Goal: Find specific page/section: Locate a particular part of the current website

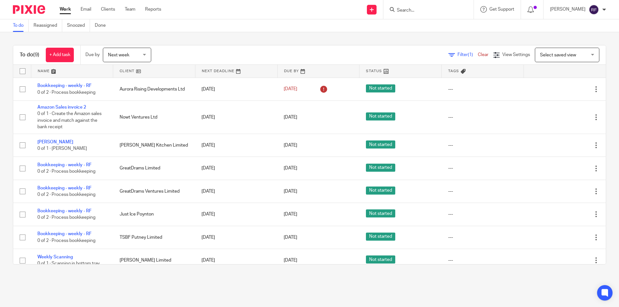
click at [418, 11] on input "Search" at bounding box center [425, 11] width 58 height 6
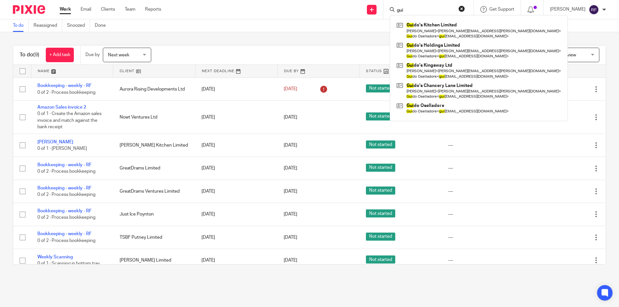
type input "gui"
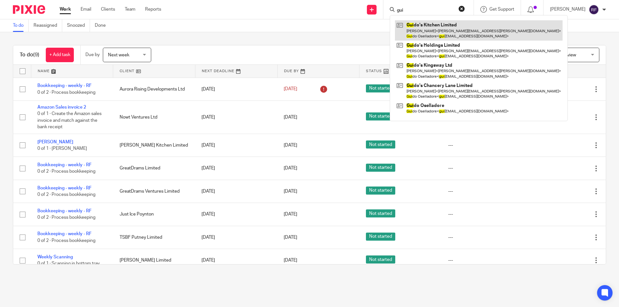
click at [437, 32] on link at bounding box center [479, 30] width 168 height 20
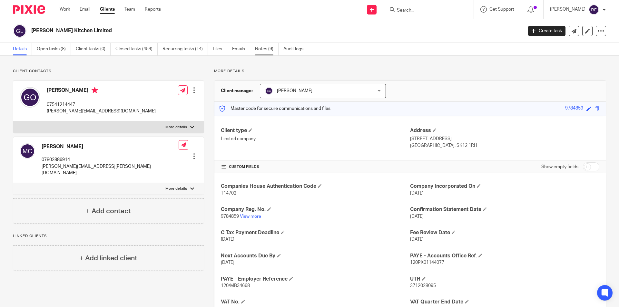
click at [260, 47] on link "Notes (9)" at bounding box center [267, 49] width 24 height 13
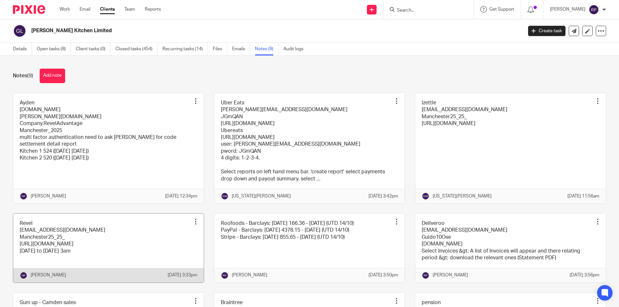
click at [119, 253] on link at bounding box center [108, 248] width 191 height 69
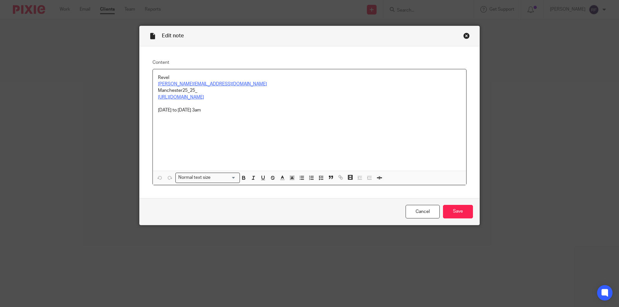
click at [204, 99] on u "[URL][DOMAIN_NAME]" at bounding box center [181, 97] width 46 height 5
click at [204, 99] on u "https://guidoskitchen.revelup.com/login/?next=/dashboard/" at bounding box center [181, 97] width 46 height 5
click at [204, 98] on u "https://guidoskitchen.revelup.com/login/?next=/dashboard/" at bounding box center [181, 97] width 46 height 5
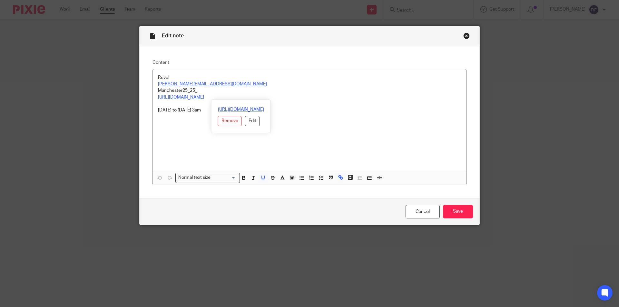
click at [235, 108] on link "https://guidoskitchen.revelup.com/login/?next=/dashboard/" at bounding box center [241, 109] width 46 height 6
click at [465, 33] on div "Close this dialog window" at bounding box center [466, 36] width 6 height 6
